Goal: Task Accomplishment & Management: Manage account settings

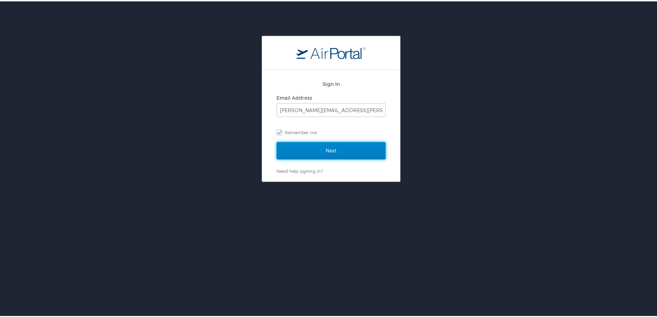
click at [328, 150] on input "Next" at bounding box center [330, 149] width 109 height 17
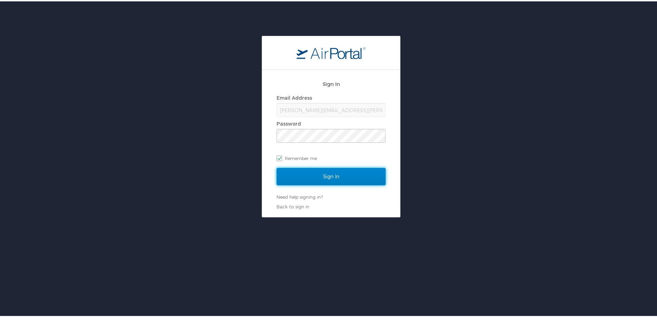
click at [336, 173] on input "Sign In" at bounding box center [330, 174] width 109 height 17
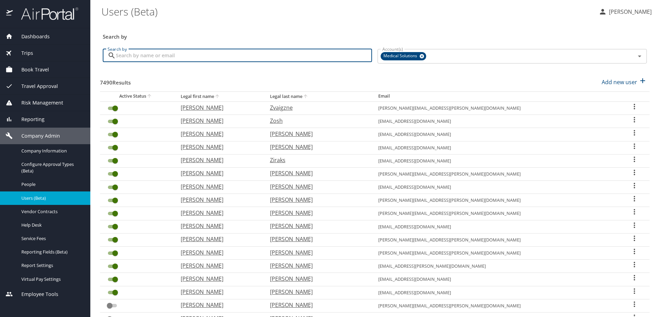
click at [117, 54] on input "Search by" at bounding box center [244, 55] width 256 height 13
type input "Elizabeth"
checkbox input "false"
checkbox input "true"
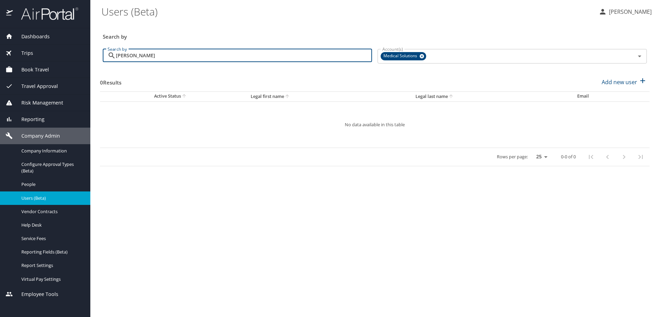
type input "Elizabeth Hernandez"
